Goal: Check status: Check status

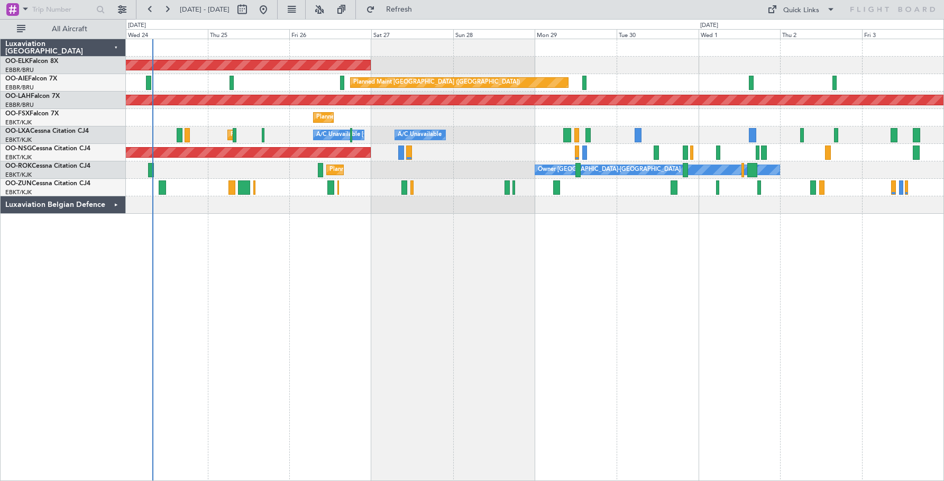
click at [320, 123] on div "Planned Maint Kortrijk-[GEOGRAPHIC_DATA]" at bounding box center [534, 117] width 817 height 17
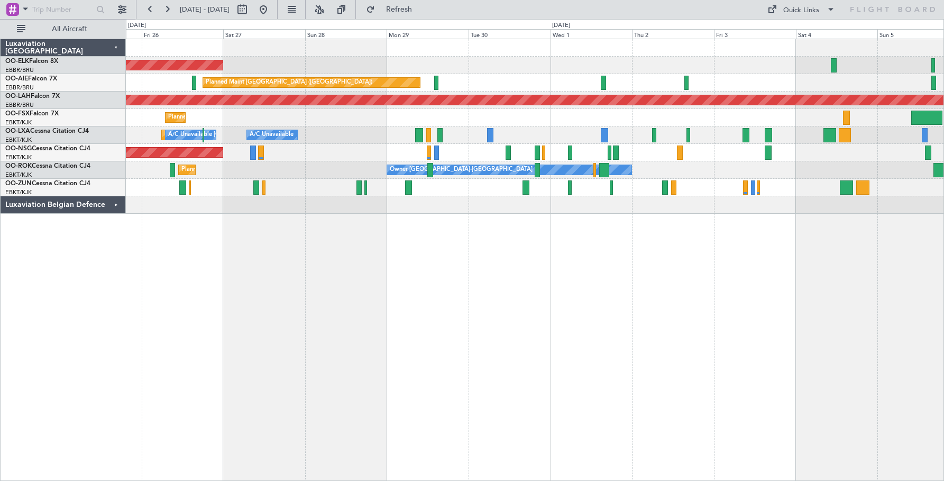
click at [266, 143] on div "Planned Maint Kortrijk-[GEOGRAPHIC_DATA] Planned Maint [GEOGRAPHIC_DATA] ([GEOG…" at bounding box center [534, 126] width 817 height 174
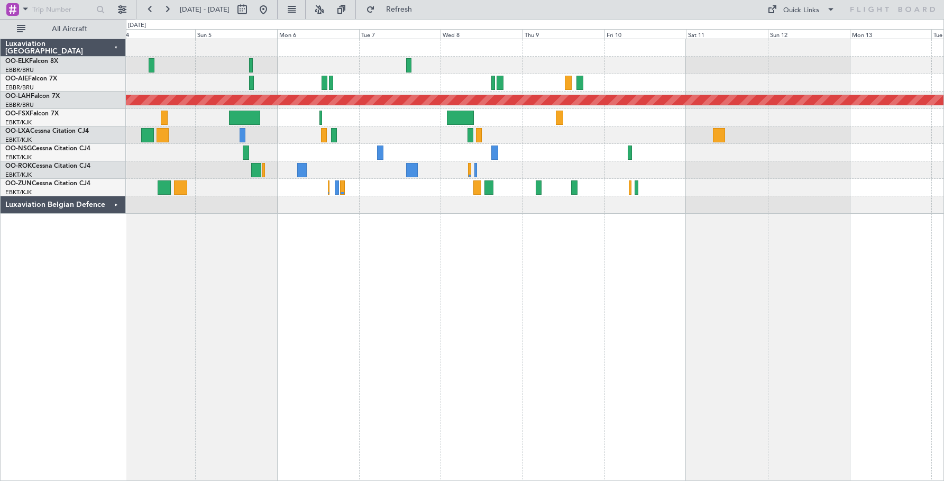
click at [190, 142] on div at bounding box center [534, 134] width 817 height 17
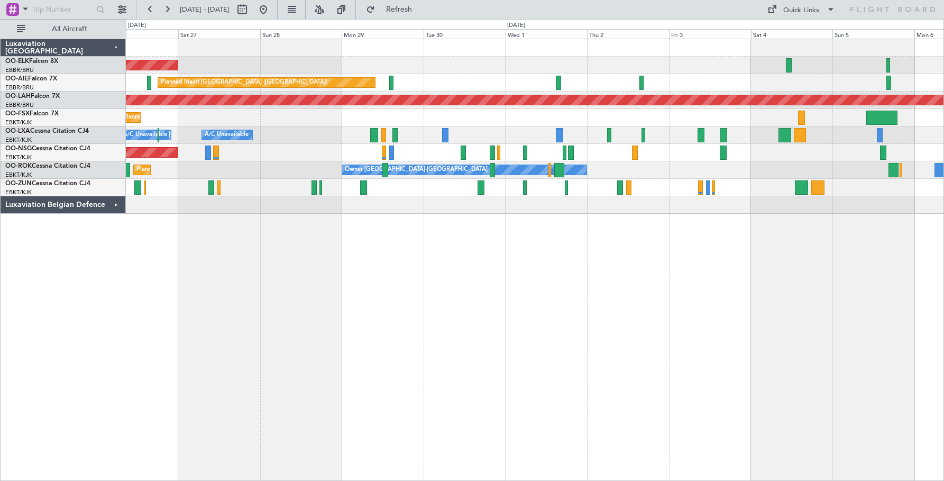
click at [868, 220] on div "Planned Maint Kortrijk-[GEOGRAPHIC_DATA] Planned Maint [GEOGRAPHIC_DATA] ([GEOG…" at bounding box center [535, 260] width 818 height 442
